Goal: Information Seeking & Learning: Learn about a topic

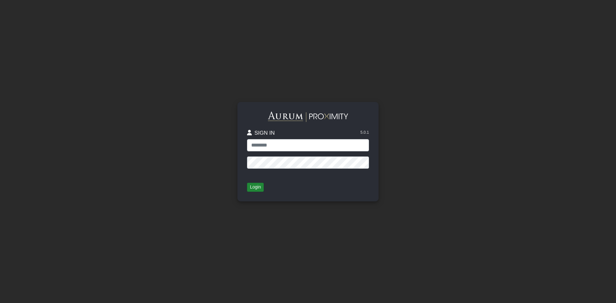
type input "*****"
click at [258, 188] on button "Login" at bounding box center [255, 187] width 17 height 9
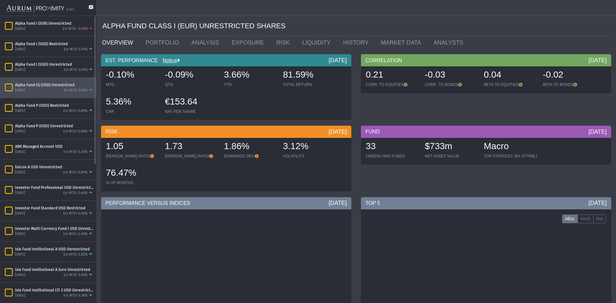
click at [73, 91] on div "Est MTD: 0.10%" at bounding box center [76, 90] width 24 height 5
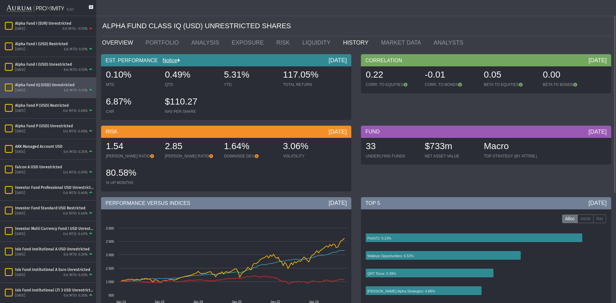
click at [338, 39] on link "HISTORY" at bounding box center [357, 42] width 38 height 13
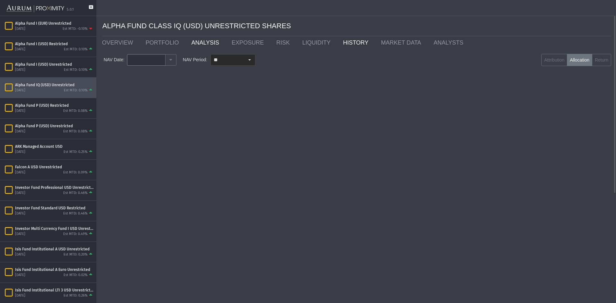
type input "********"
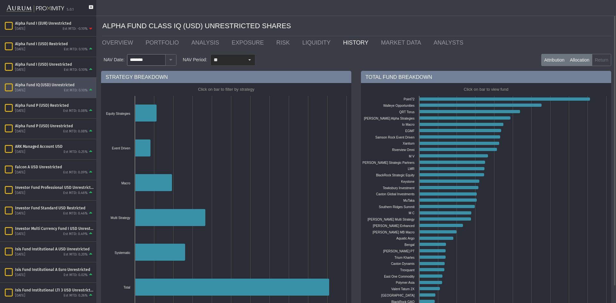
click at [543, 57] on label "Attribution" at bounding box center [554, 60] width 26 height 12
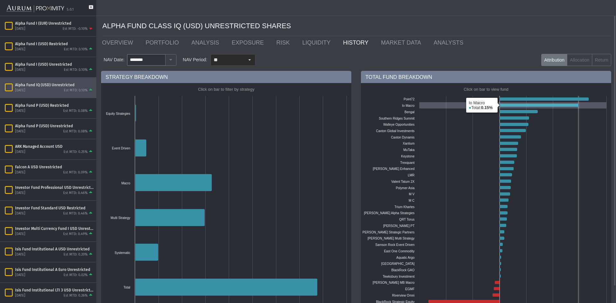
click at [516, 105] on icon at bounding box center [539, 105] width 79 height 3
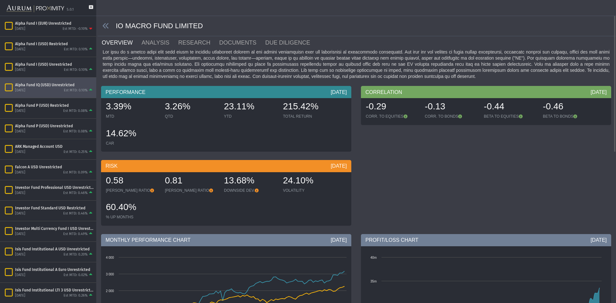
click at [186, 35] on div "IO MACRO FUND LIMITED" at bounding box center [357, 26] width 519 height 20
click at [183, 42] on link "RESEARCH" at bounding box center [198, 42] width 41 height 13
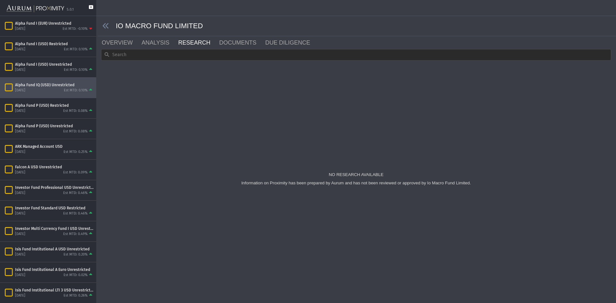
click at [90, 6] on icon at bounding box center [91, 10] width 4 height 11
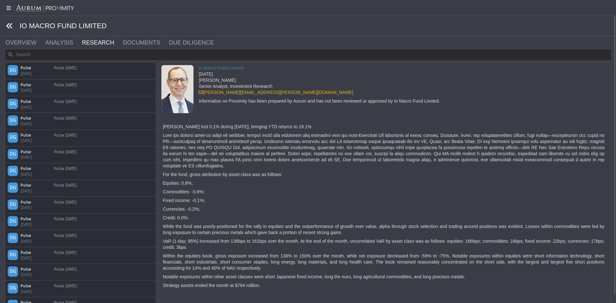
click at [10, 28] on icon at bounding box center [9, 25] width 7 height 7
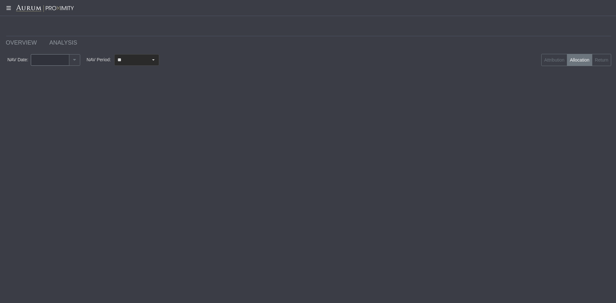
type input "********"
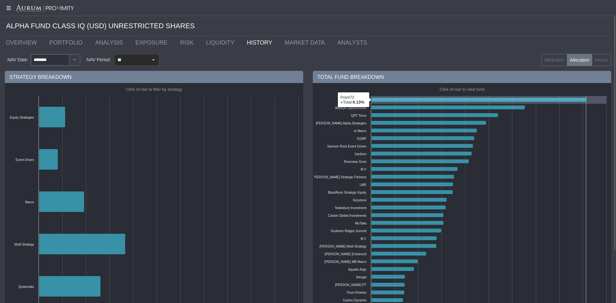
click at [412, 98] on icon at bounding box center [478, 100] width 215 height 4
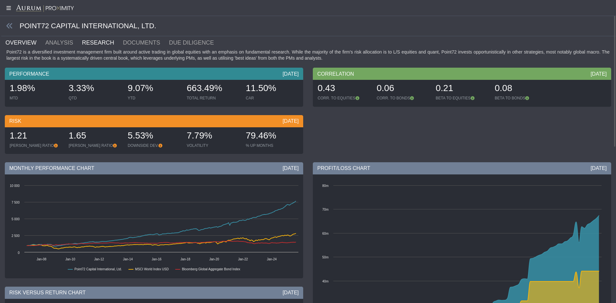
click at [96, 43] on link "RESEARCH" at bounding box center [102, 42] width 41 height 13
click at [9, 25] on icon at bounding box center [9, 25] width 7 height 7
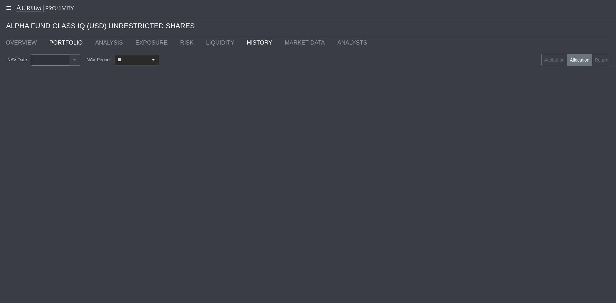
type input "********"
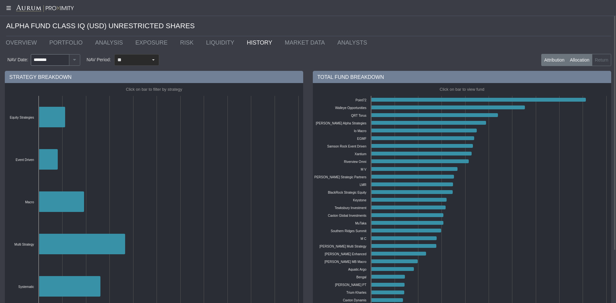
click at [555, 61] on label "Attribution" at bounding box center [554, 60] width 26 height 12
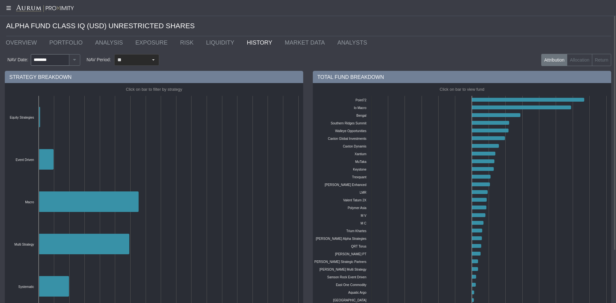
click at [9, 5] on div at bounding box center [308, 8] width 616 height 16
click at [10, 9] on icon at bounding box center [8, 7] width 16 height 5
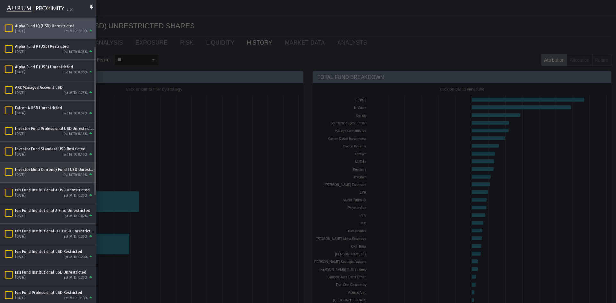
scroll to position [59, 0]
click at [34, 268] on div "Isis Fund Institutional USD Unrestricted September 2025 Est MTD: 0.20%" at bounding box center [48, 275] width 96 height 20
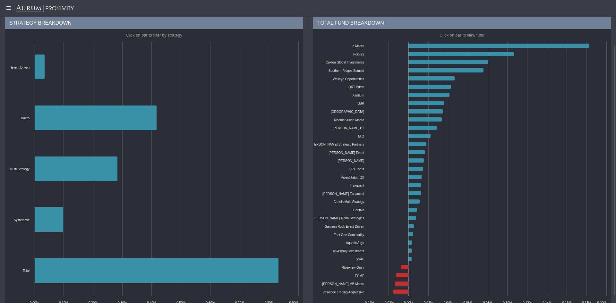
scroll to position [56, 0]
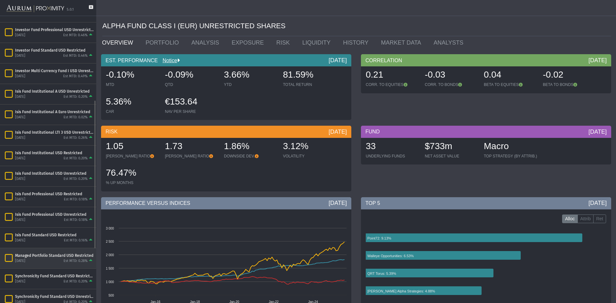
scroll to position [162, 0]
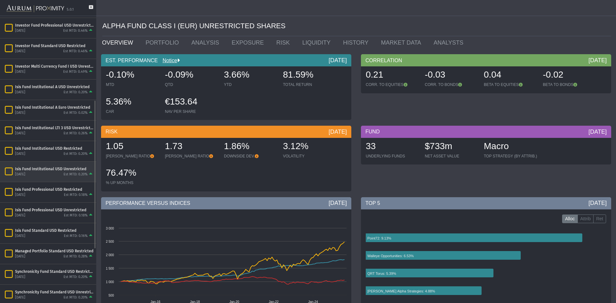
click at [56, 168] on div "Isis Fund Institutional USD Unrestricted" at bounding box center [54, 169] width 79 height 5
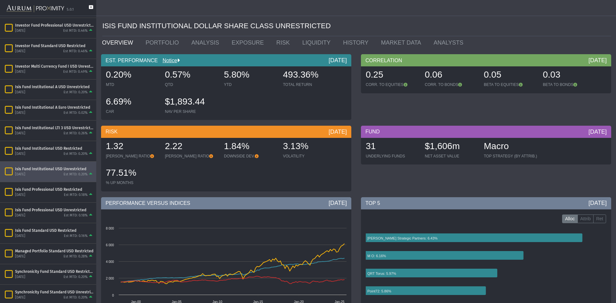
click at [90, 6] on icon at bounding box center [91, 10] width 4 height 11
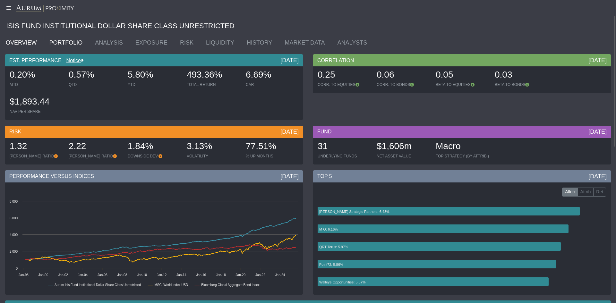
click at [63, 44] on link "PORTFOLIO" at bounding box center [68, 42] width 46 height 13
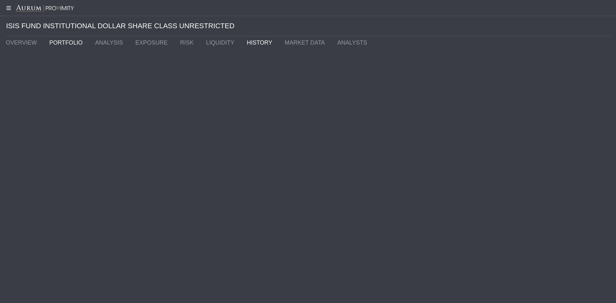
click at [242, 41] on link "HISTORY" at bounding box center [261, 42] width 38 height 13
type input "********"
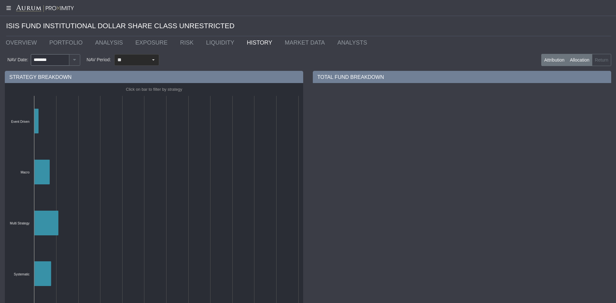
click at [545, 56] on label "Attribution" at bounding box center [554, 60] width 26 height 12
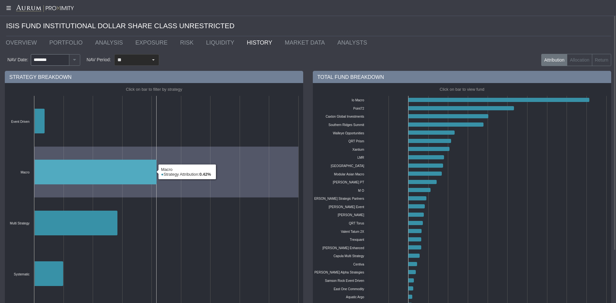
click at [135, 165] on icon at bounding box center [95, 172] width 122 height 25
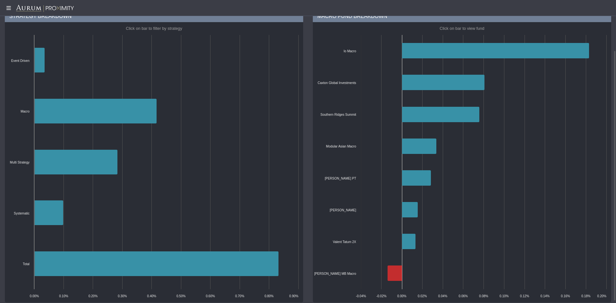
scroll to position [61, 0]
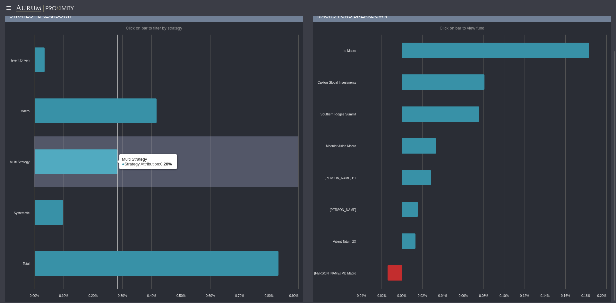
click at [76, 157] on icon at bounding box center [75, 162] width 83 height 25
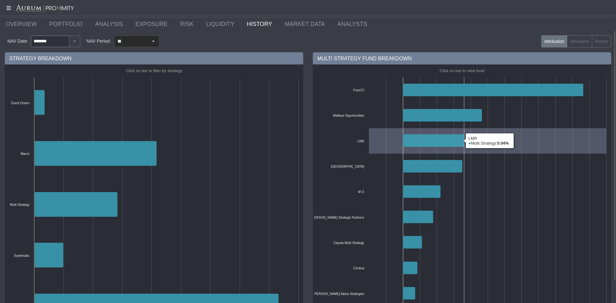
scroll to position [0, 0]
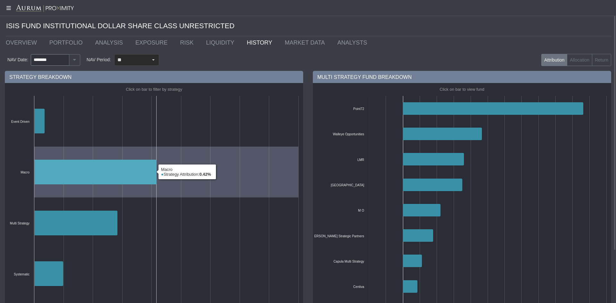
click at [83, 173] on icon at bounding box center [95, 172] width 122 height 25
